Goal: Task Accomplishment & Management: Manage account settings

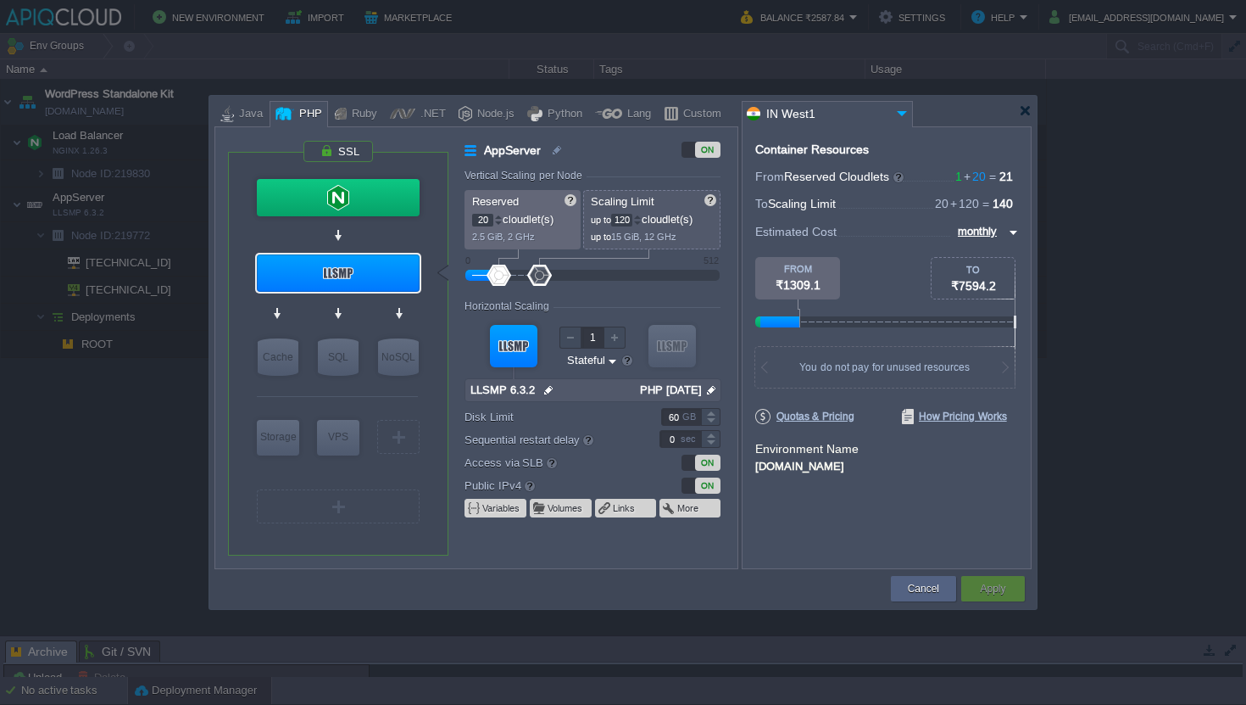
click at [920, 606] on div "Cancel Apply Contact Us" at bounding box center [623, 589] width 817 height 40
click at [920, 589] on button "Cancel" at bounding box center [923, 588] width 31 height 17
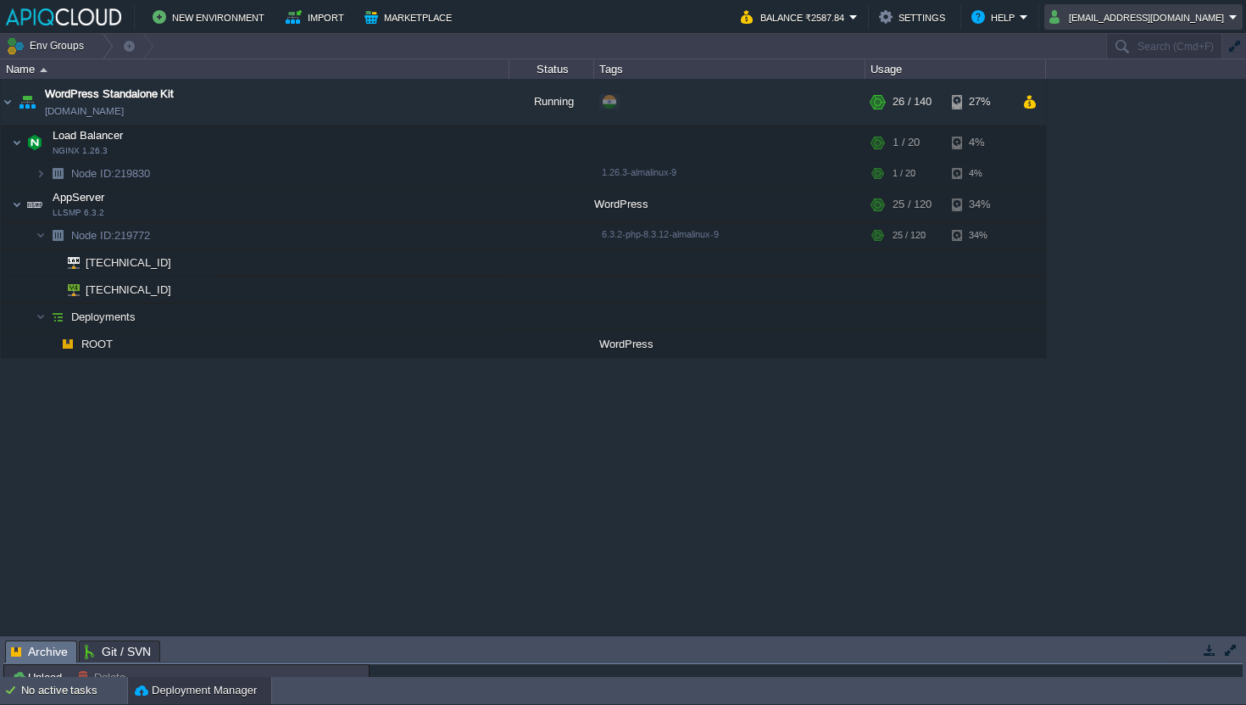
click at [1104, 14] on button "[EMAIL_ADDRESS][DOMAIN_NAME]" at bounding box center [1140, 17] width 180 height 20
click at [1098, 90] on span "Sign out" at bounding box center [1117, 89] width 41 height 13
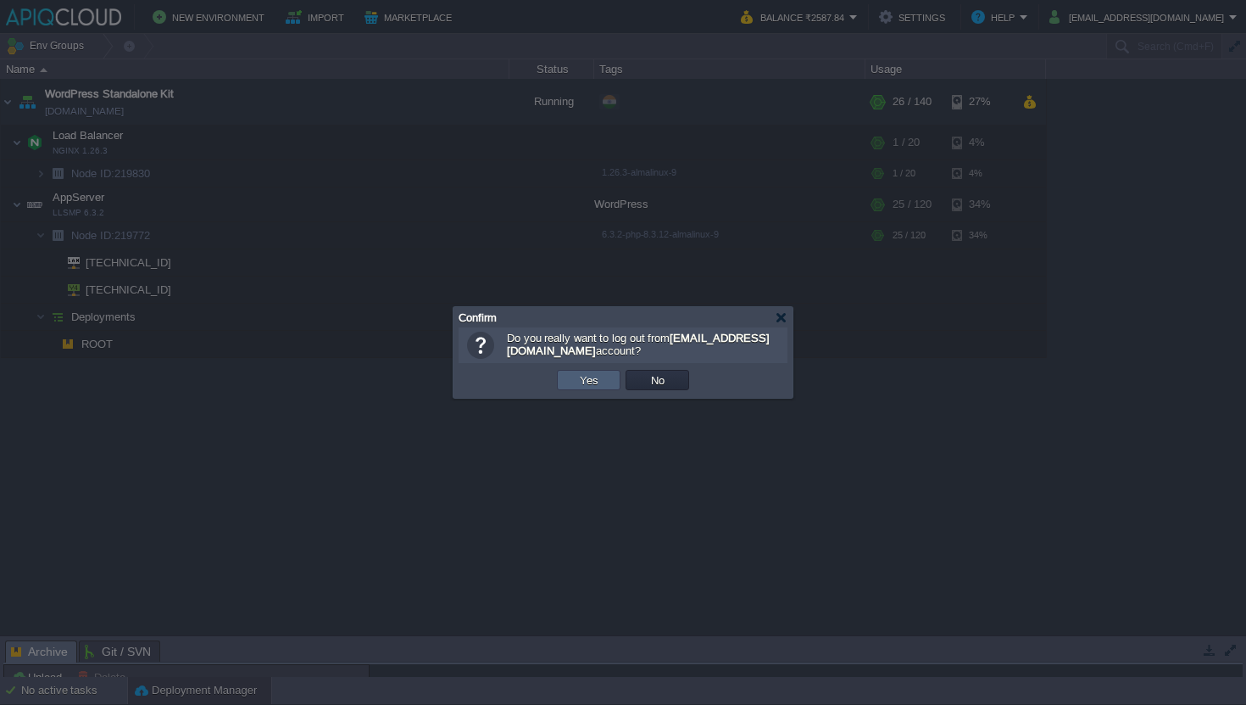
click at [591, 387] on button "Yes" at bounding box center [589, 379] width 29 height 15
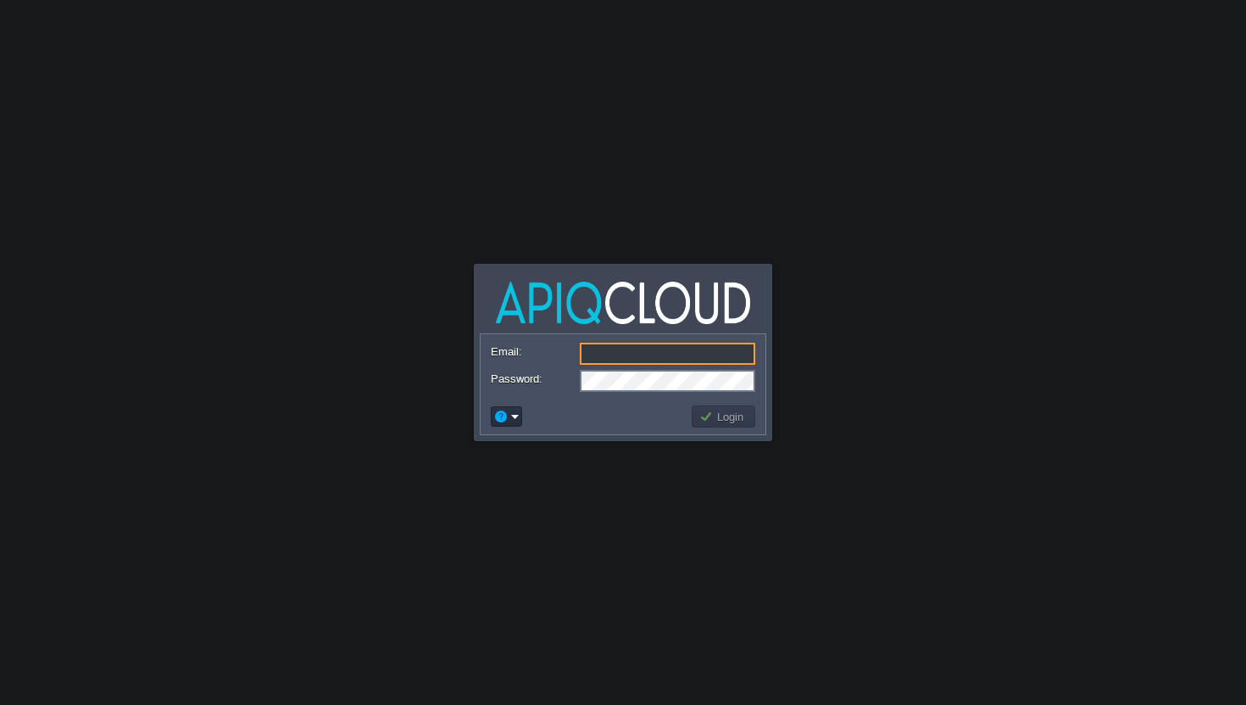
click at [622, 360] on input "Email:" at bounding box center [668, 354] width 176 height 22
click at [633, 351] on input "Email:" at bounding box center [668, 354] width 176 height 22
click at [653, 304] on img at bounding box center [623, 302] width 254 height 42
